Goal: Task Accomplishment & Management: Use online tool/utility

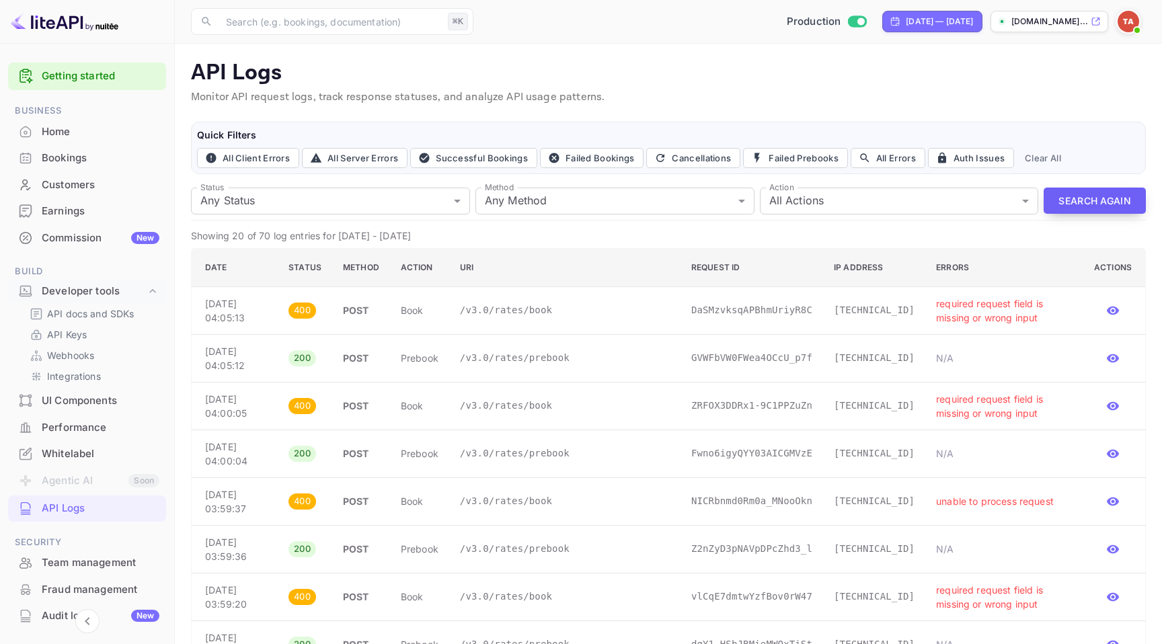
click at [1079, 194] on button "Search Again" at bounding box center [1095, 201] width 102 height 26
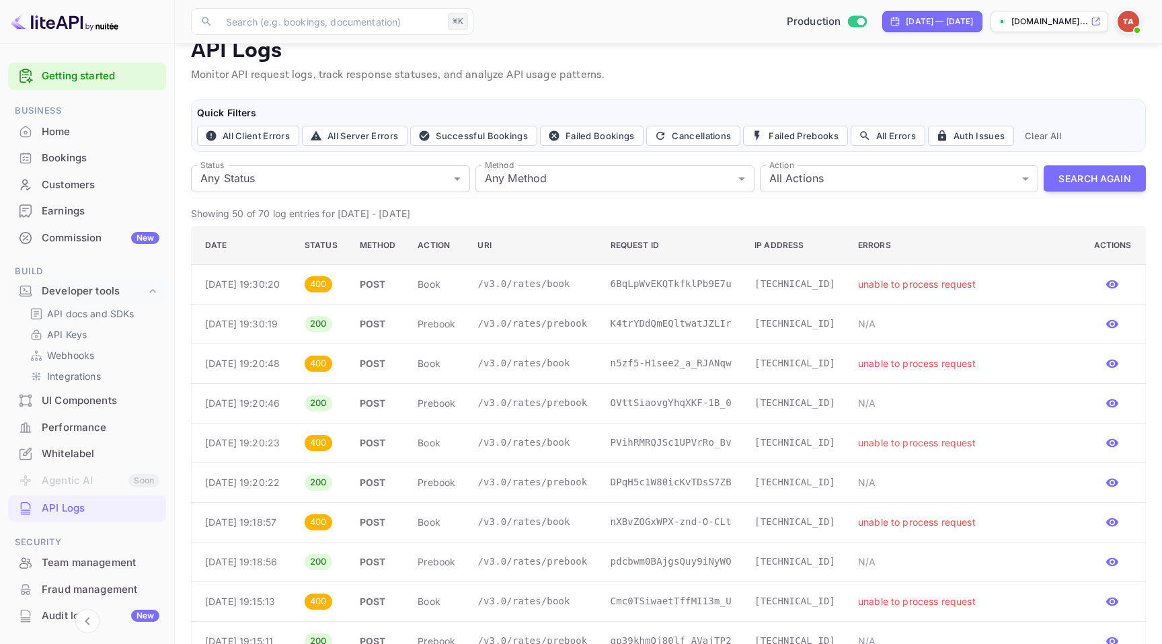
scroll to position [22, 0]
click at [1116, 285] on icon "button" at bounding box center [1113, 285] width 12 height 9
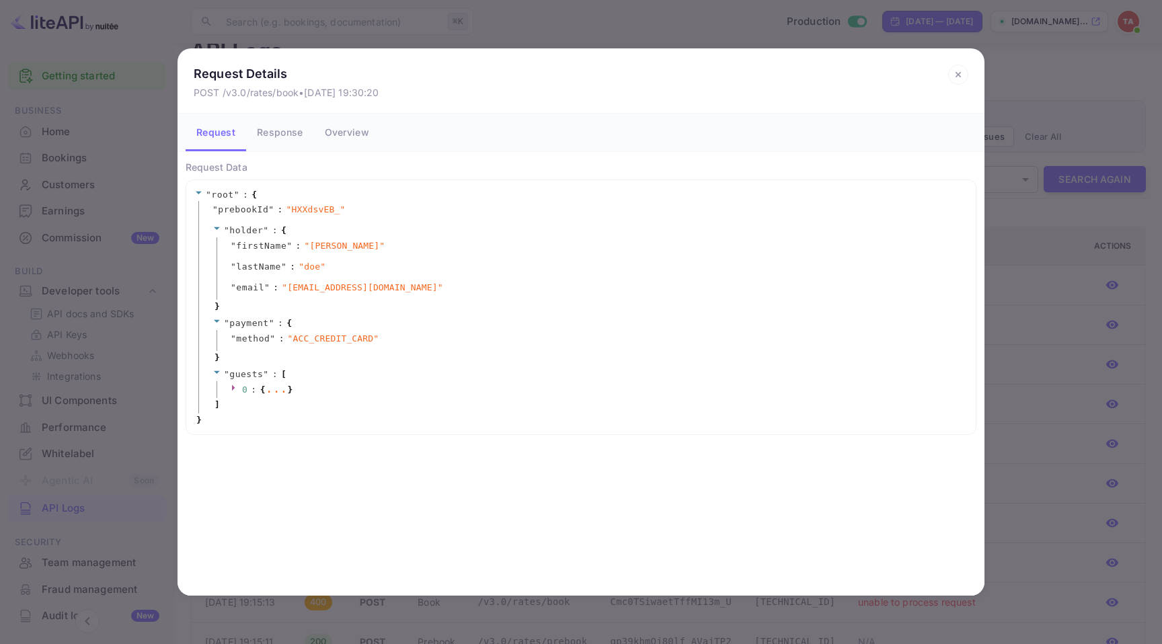
click at [233, 383] on icon at bounding box center [235, 387] width 9 height 9
click at [961, 77] on icon at bounding box center [958, 74] width 5 height 5
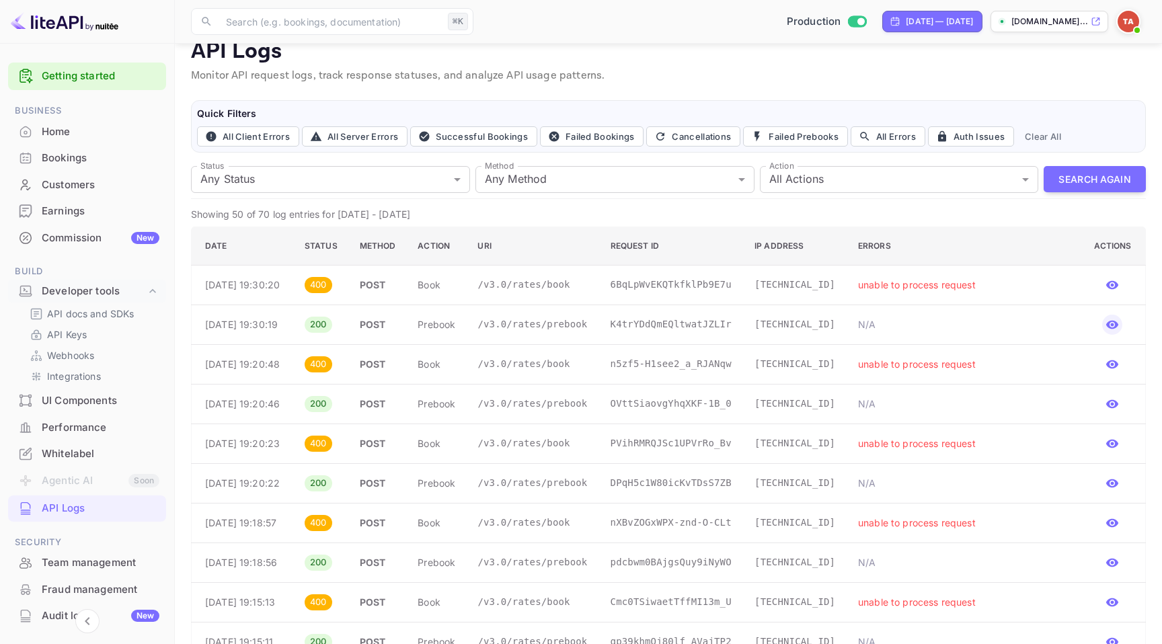
click at [1114, 332] on icon "button" at bounding box center [1112, 324] width 13 height 13
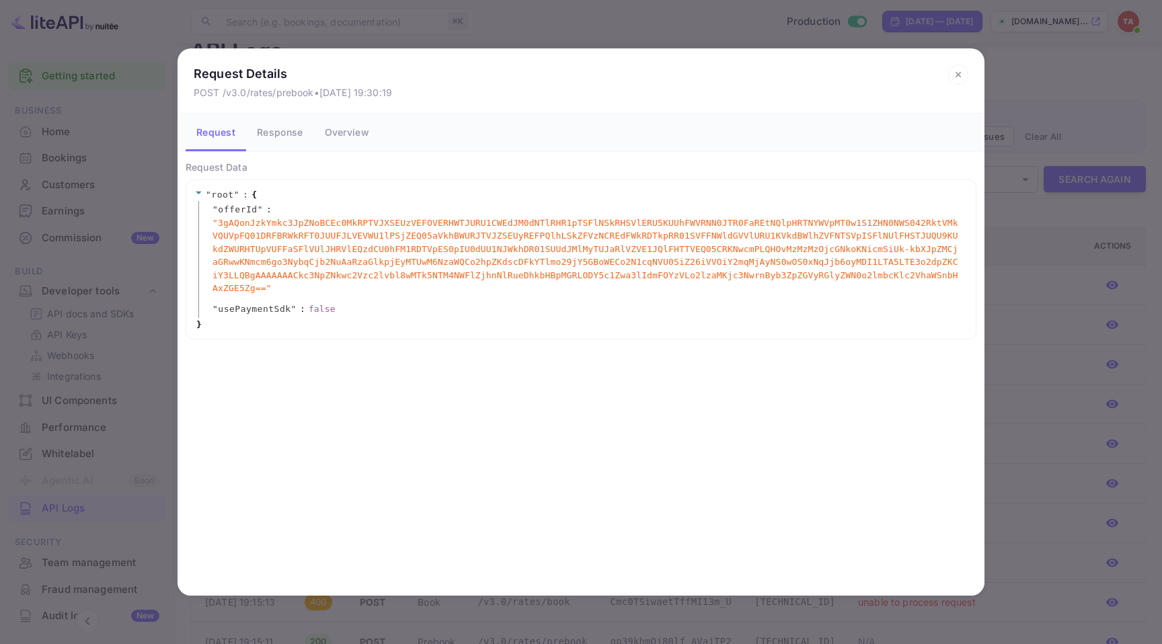
click at [963, 78] on icon at bounding box center [958, 75] width 20 height 20
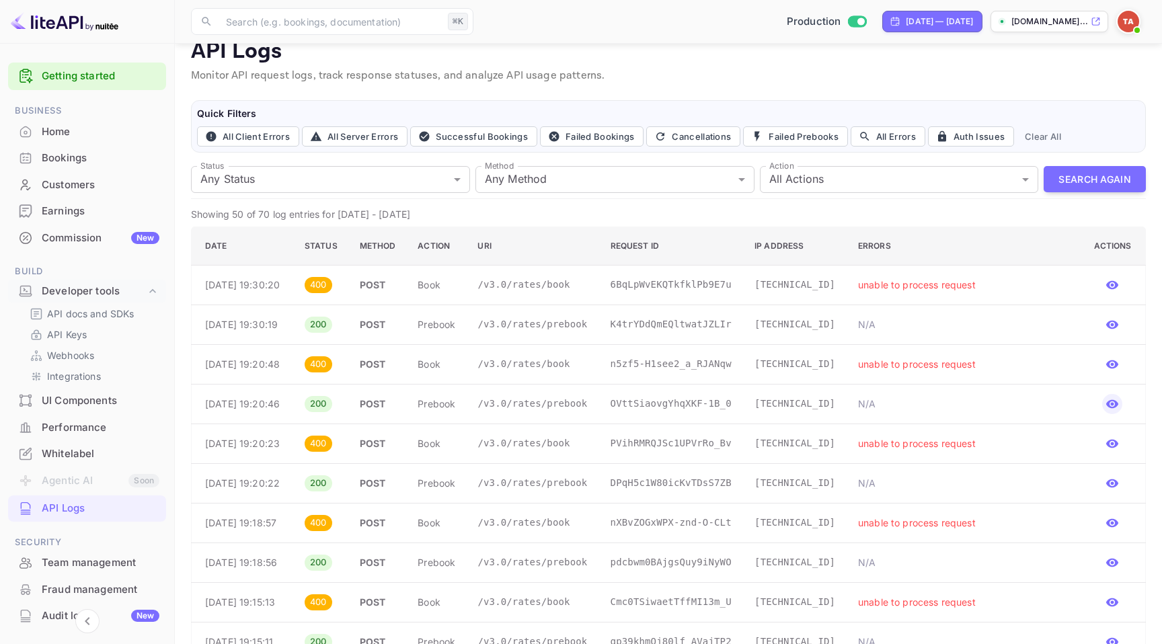
click at [1115, 409] on icon "button" at bounding box center [1113, 404] width 12 height 9
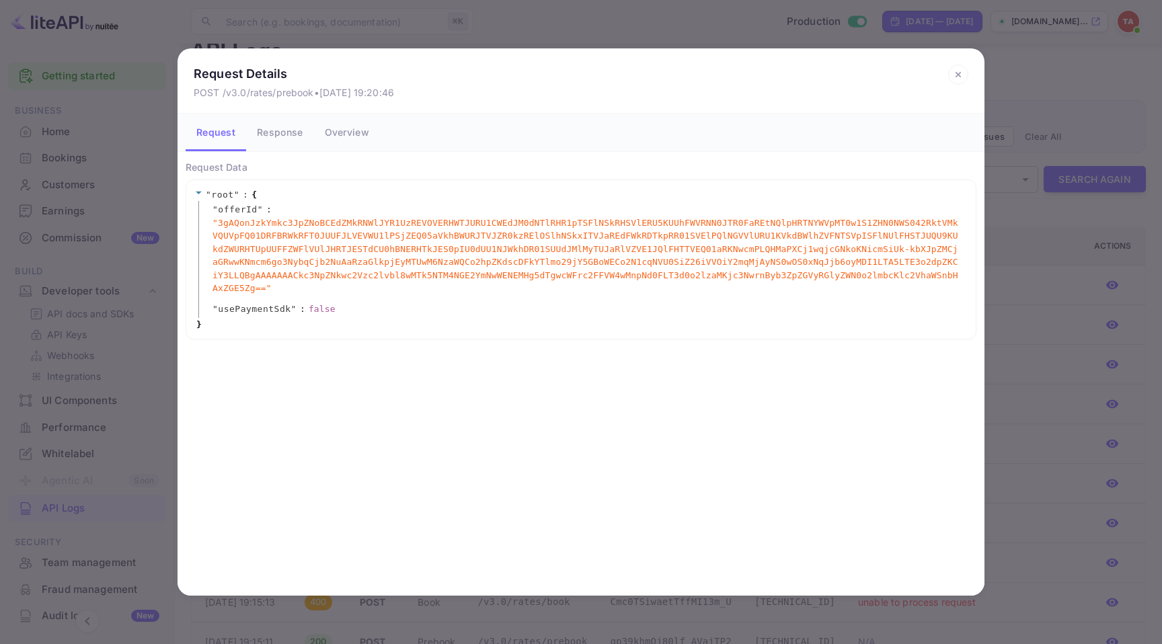
click at [959, 82] on icon at bounding box center [958, 75] width 20 height 20
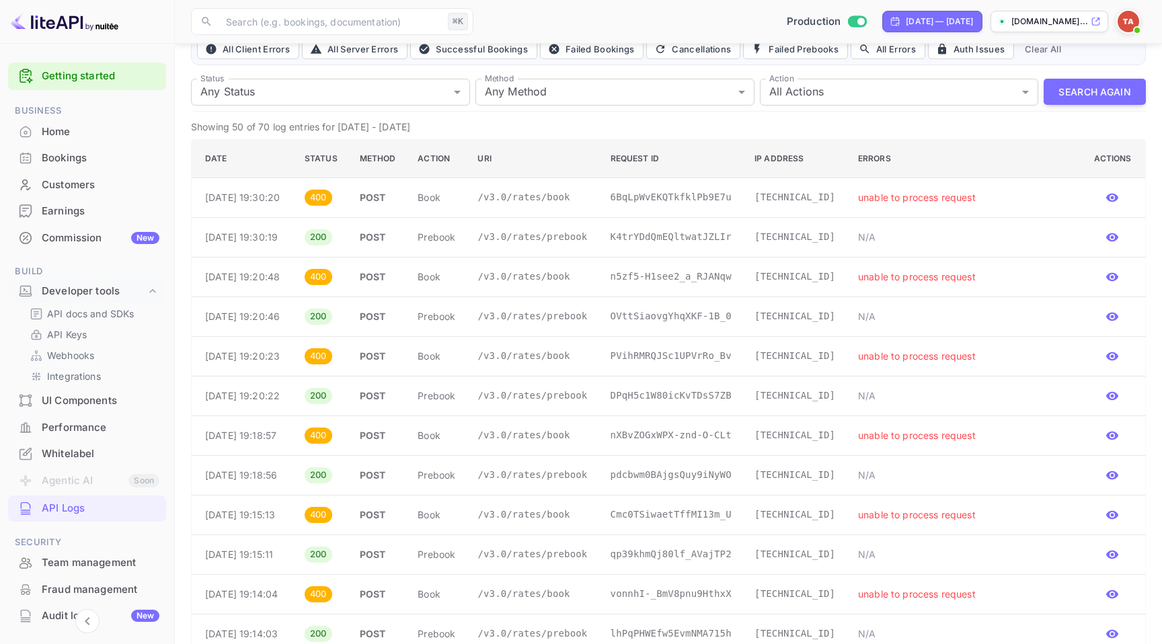
scroll to position [0, 0]
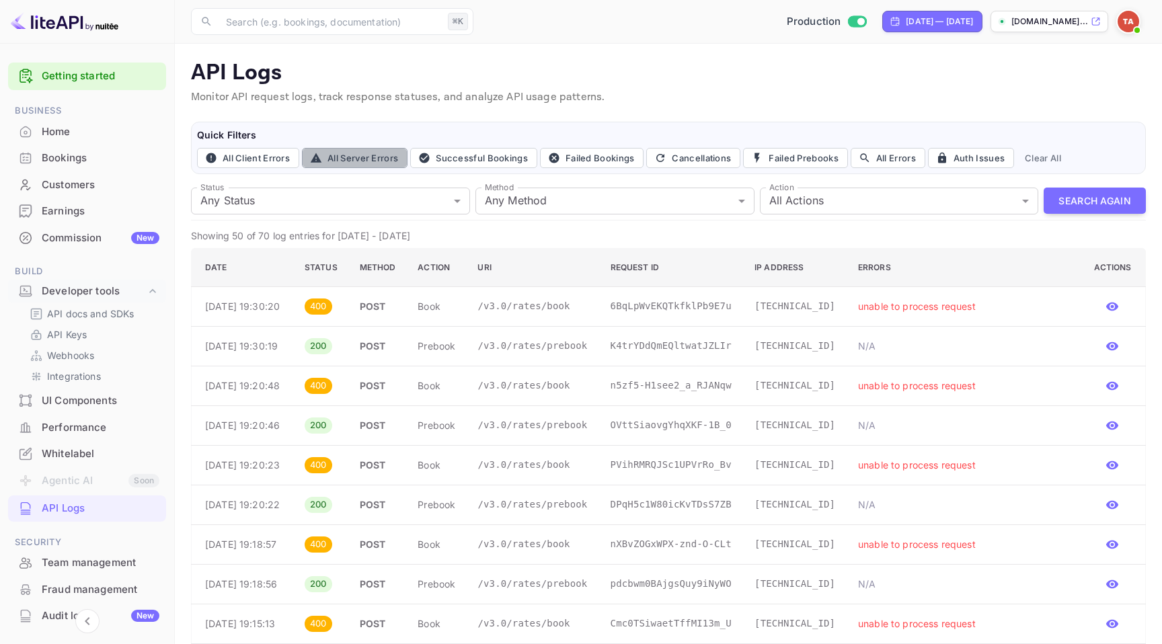
click at [374, 159] on button "All Server Errors" at bounding box center [355, 158] width 106 height 20
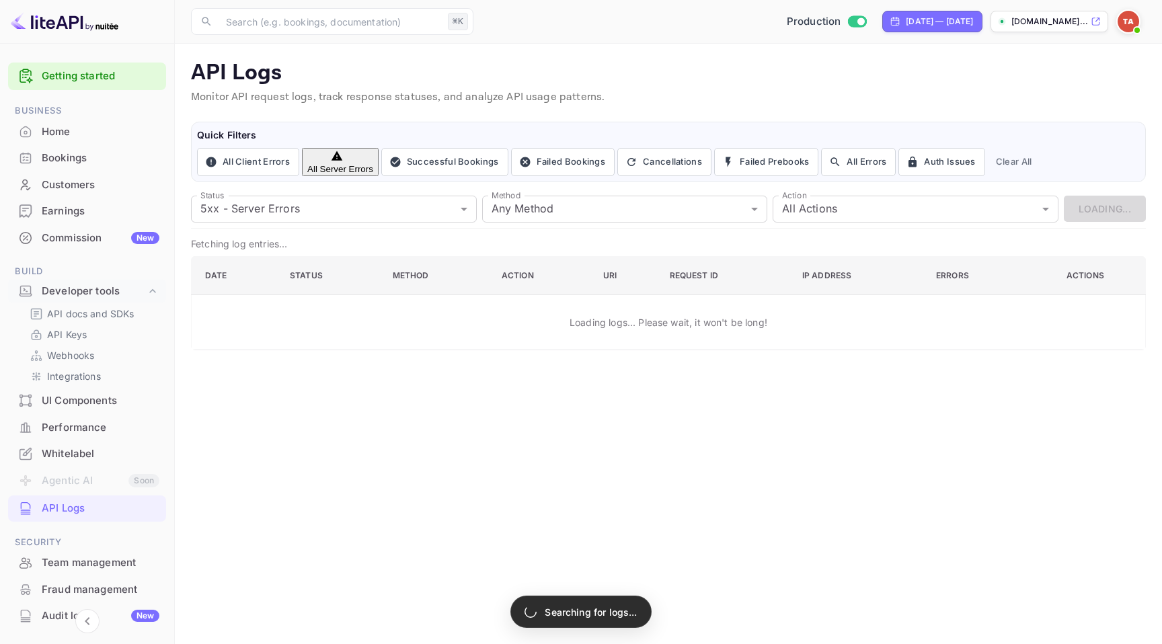
click at [374, 159] on button "All Server Errors" at bounding box center [340, 162] width 77 height 28
click at [375, 155] on button "All Server Errors" at bounding box center [340, 162] width 77 height 28
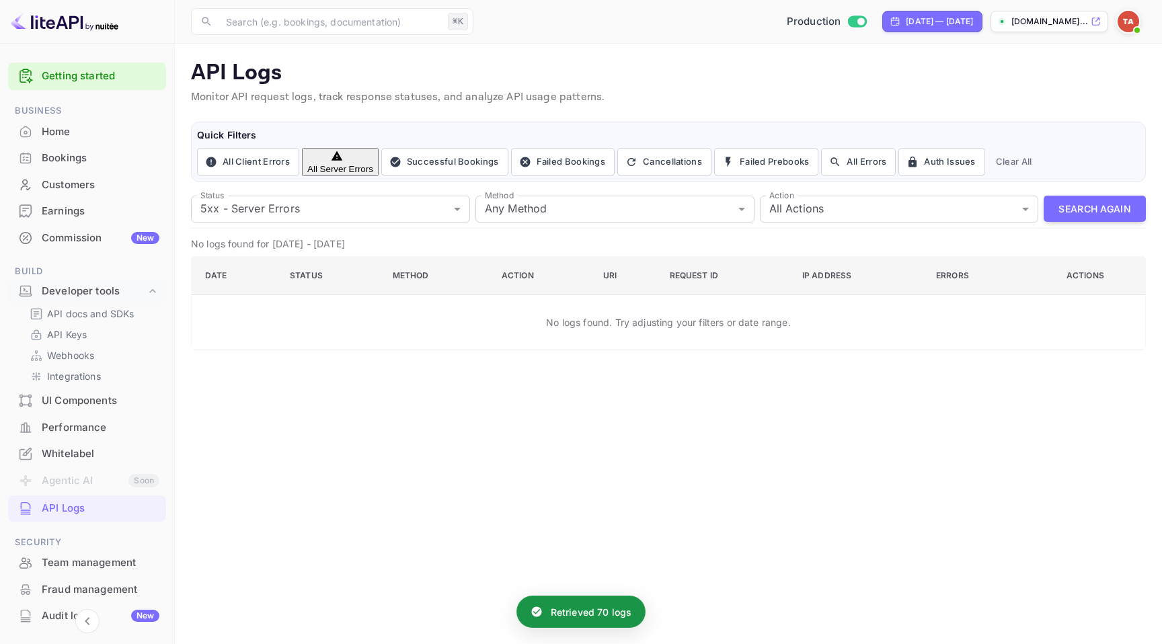
click at [364, 161] on button "All Server Errors" at bounding box center [340, 162] width 77 height 28
click at [1033, 154] on button "Clear All" at bounding box center [1014, 162] width 47 height 28
type input "all"
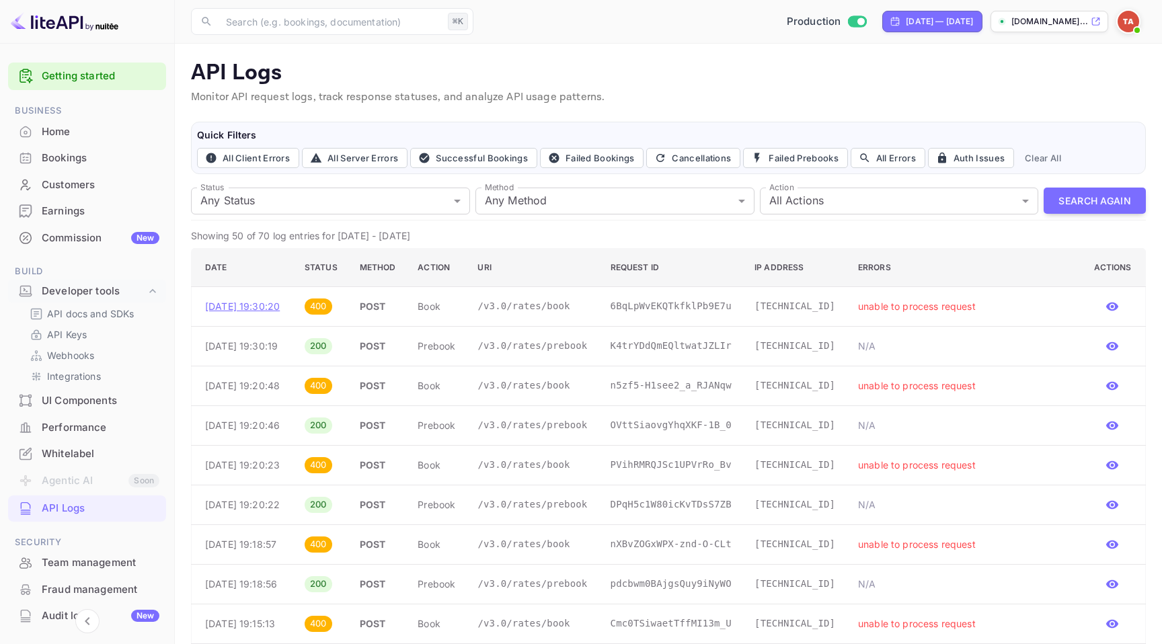
click at [237, 313] on p "[DATE] 19:30:20" at bounding box center [244, 306] width 78 height 14
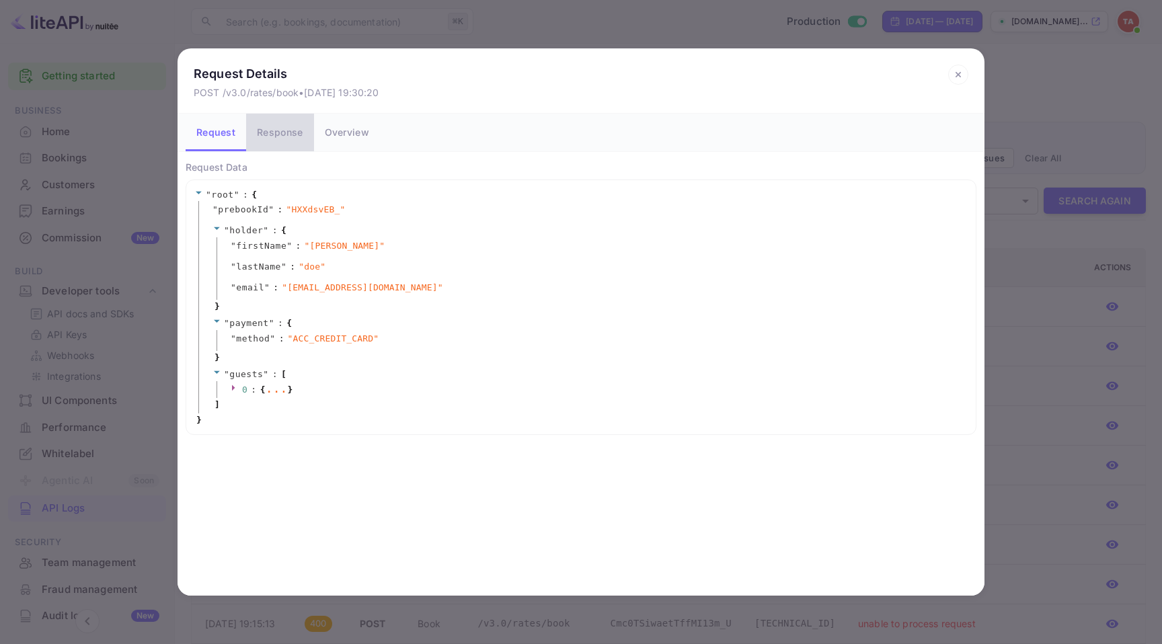
click at [291, 128] on button "Response" at bounding box center [279, 133] width 67 height 38
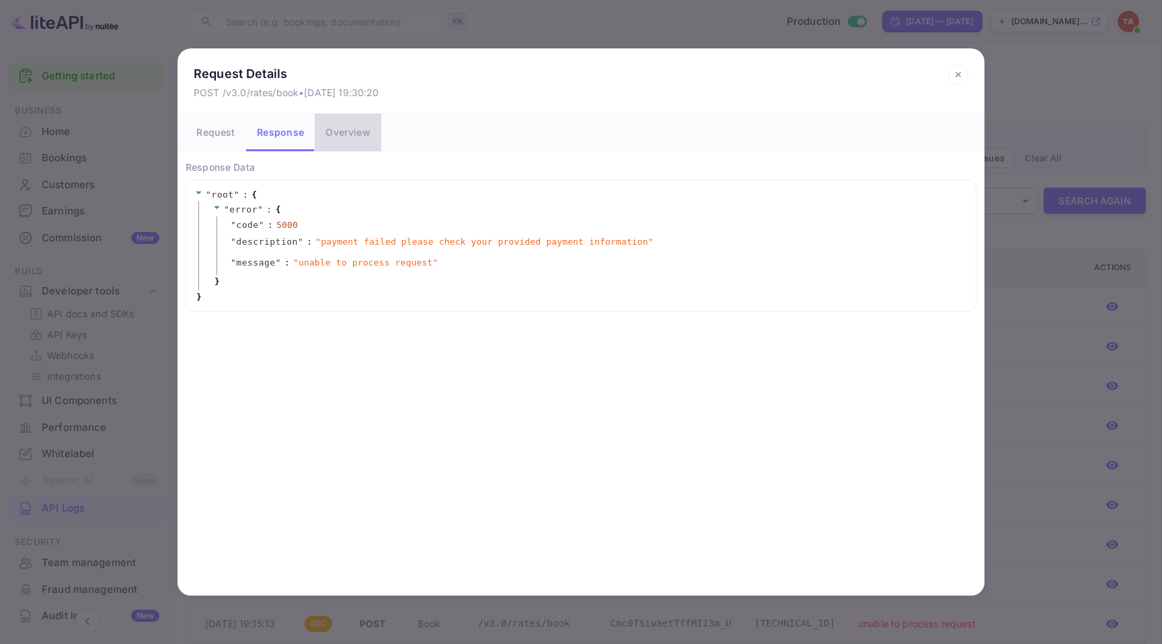
click at [338, 128] on button "Overview" at bounding box center [348, 133] width 66 height 38
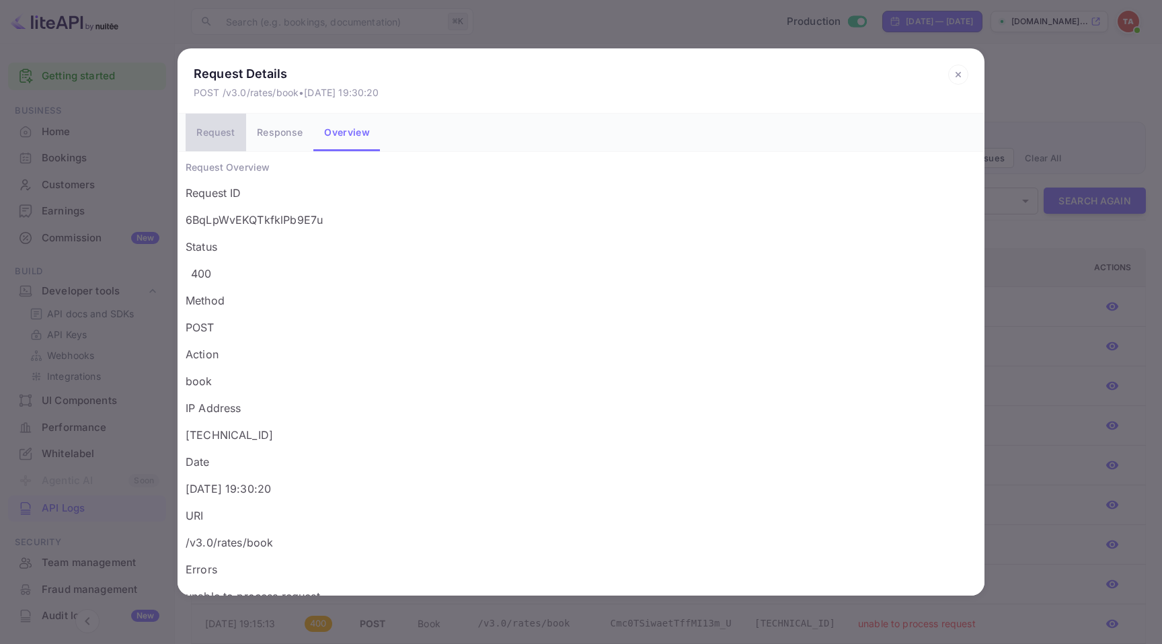
click at [228, 135] on button "Request" at bounding box center [216, 133] width 61 height 38
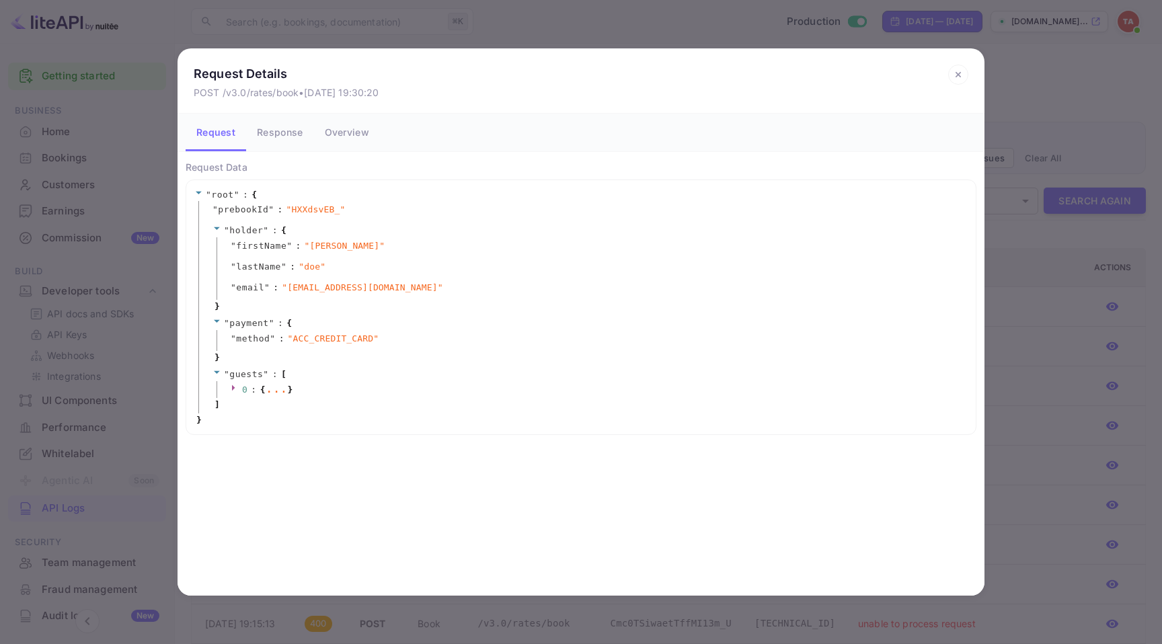
click at [958, 73] on icon at bounding box center [958, 74] width 5 height 5
